Goal: Check status: Check status

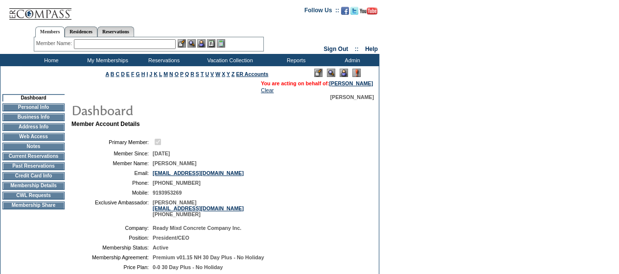
click at [342, 72] on img at bounding box center [344, 73] width 8 height 8
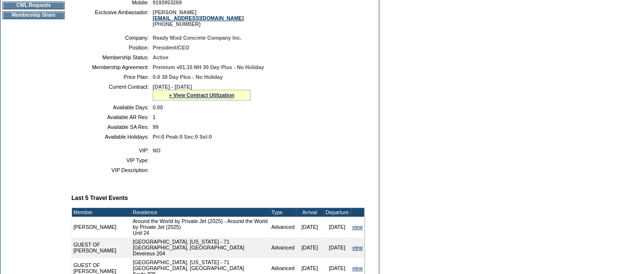
scroll to position [197, 0]
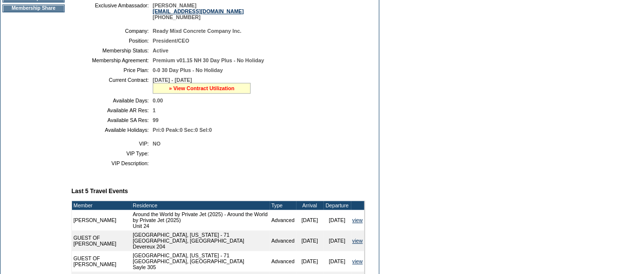
click at [184, 91] on link "» View Contract Utilization" at bounding box center [202, 88] width 66 height 6
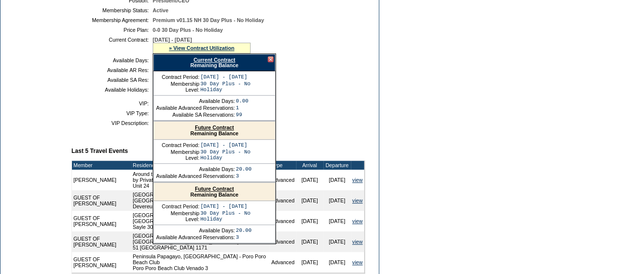
scroll to position [265, 0]
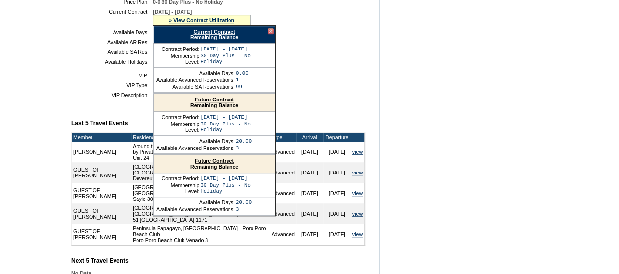
click at [268, 34] on div at bounding box center [271, 31] width 6 height 6
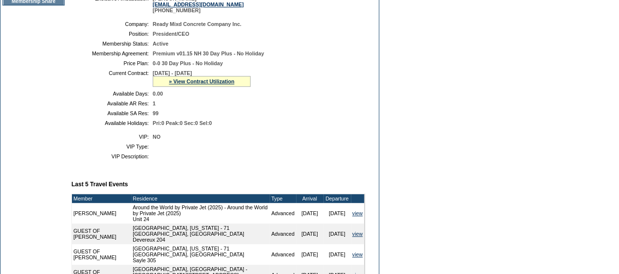
scroll to position [189, 0]
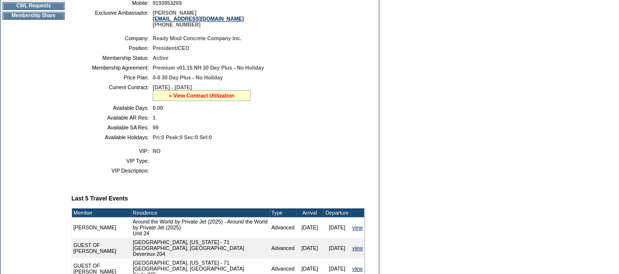
click at [174, 98] on link "» View Contract Utilization" at bounding box center [202, 96] width 66 height 6
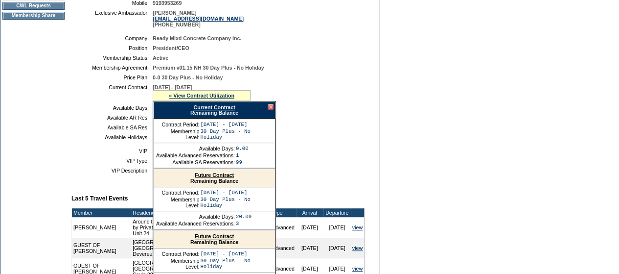
click at [204, 110] on link "Current Contract" at bounding box center [214, 107] width 42 height 6
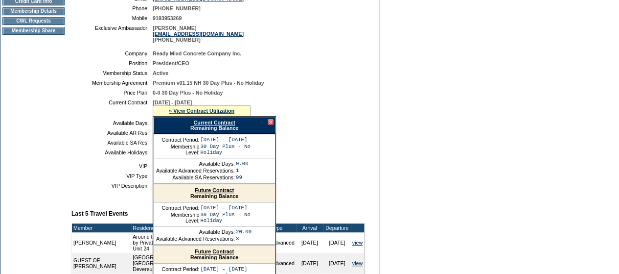
scroll to position [137, 0]
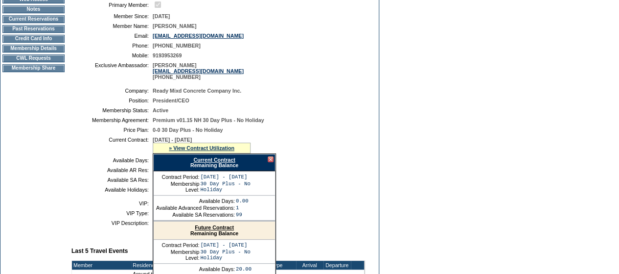
click at [47, 52] on td "Membership Details" at bounding box center [33, 49] width 62 height 8
